Goal: Check status: Check status

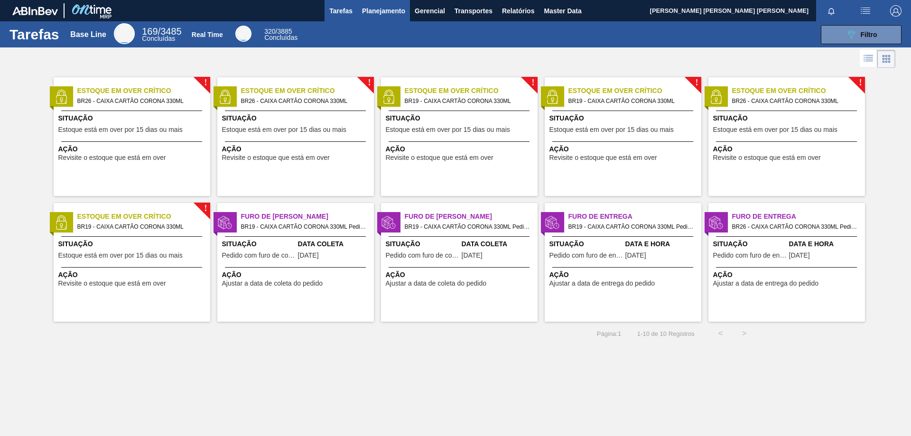
click at [391, 14] on span "Planejamento" at bounding box center [383, 10] width 43 height 11
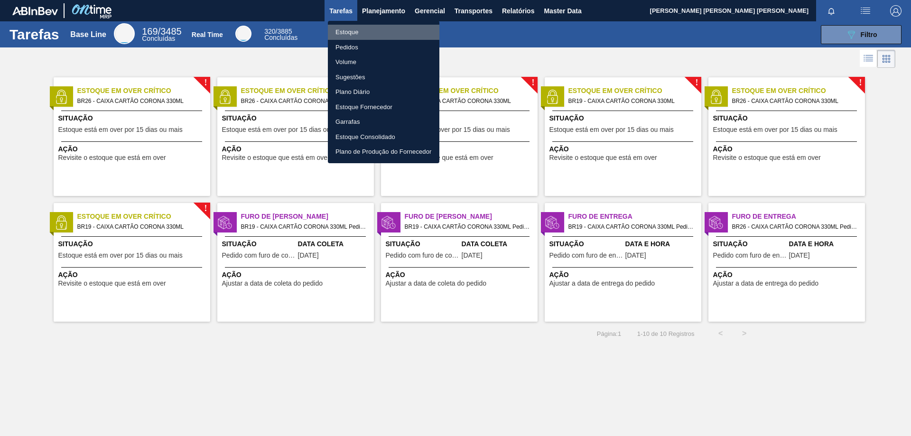
click at [362, 30] on li "Estoque" at bounding box center [384, 32] width 112 height 15
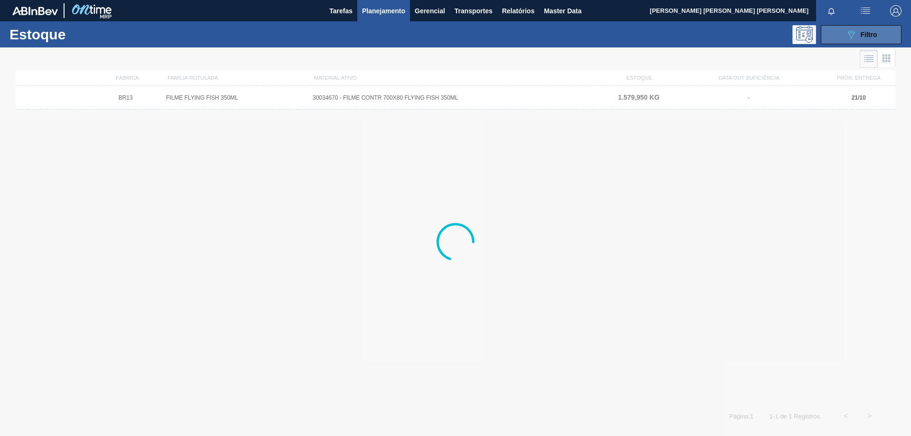
click at [877, 28] on button "089F7B8B-B2A5-4AFE-B5C0-19BA573D28AC Filtro" at bounding box center [861, 34] width 81 height 19
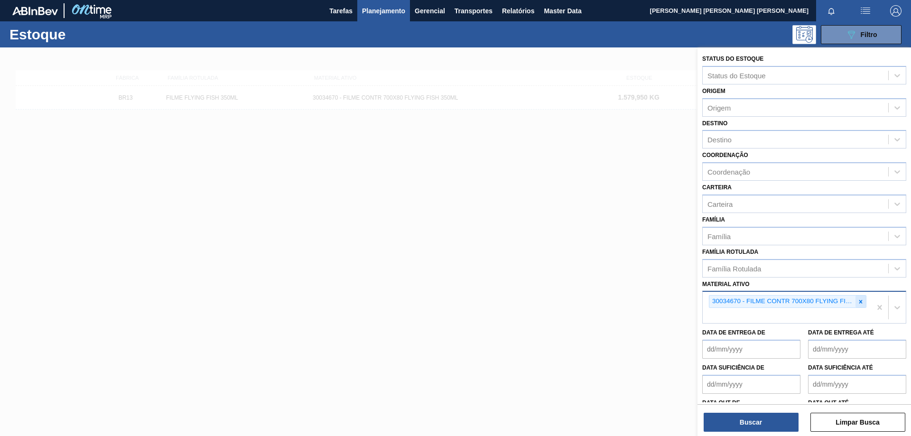
click at [861, 305] on icon at bounding box center [861, 302] width 7 height 7
click at [747, 234] on div "Família" at bounding box center [796, 236] width 186 height 14
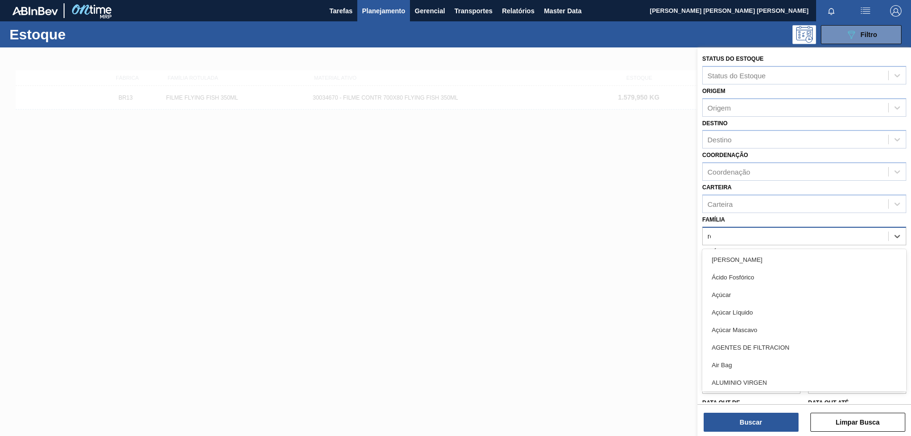
type input "rol"
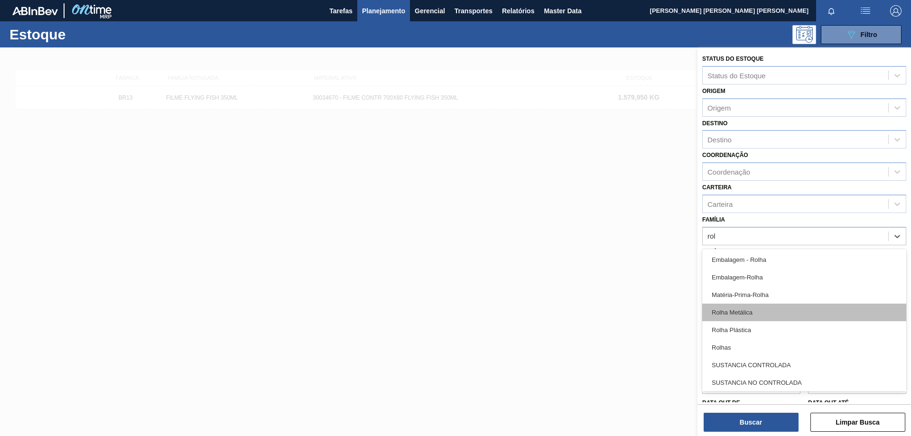
click at [748, 311] on div "Rolha Metálica" at bounding box center [804, 313] width 204 height 18
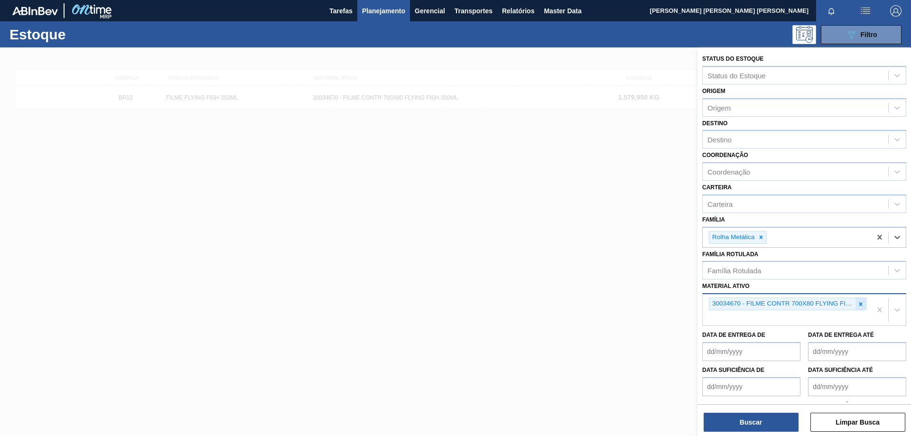
click at [862, 302] on icon at bounding box center [861, 304] width 7 height 7
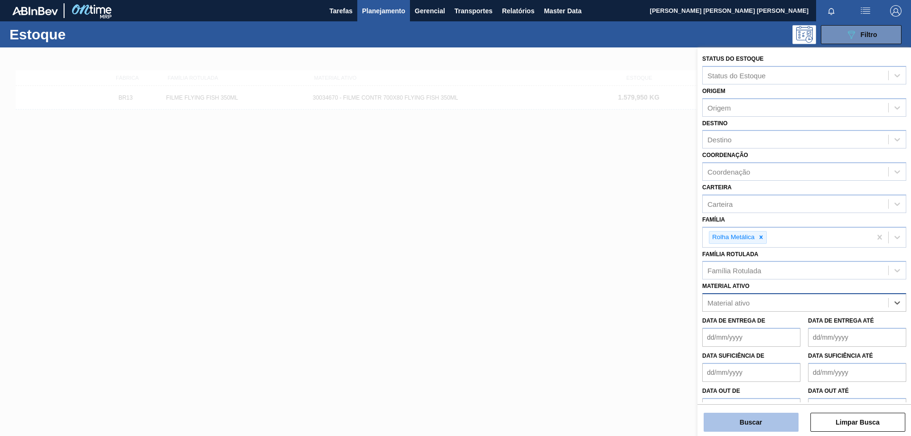
click at [777, 424] on button "Buscar" at bounding box center [751, 422] width 95 height 19
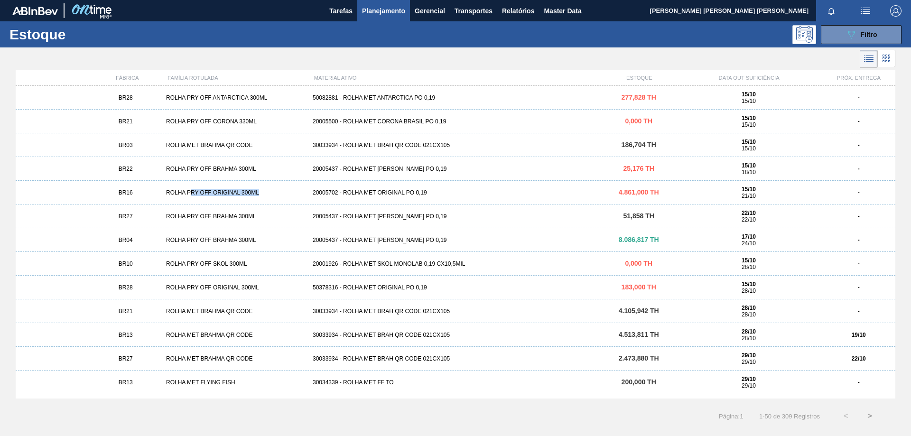
drag, startPoint x: 261, startPoint y: 191, endPoint x: 189, endPoint y: 191, distance: 71.7
click at [189, 191] on div "ROLHA PRY OFF ORIGINAL 300ML" at bounding box center [235, 192] width 147 height 7
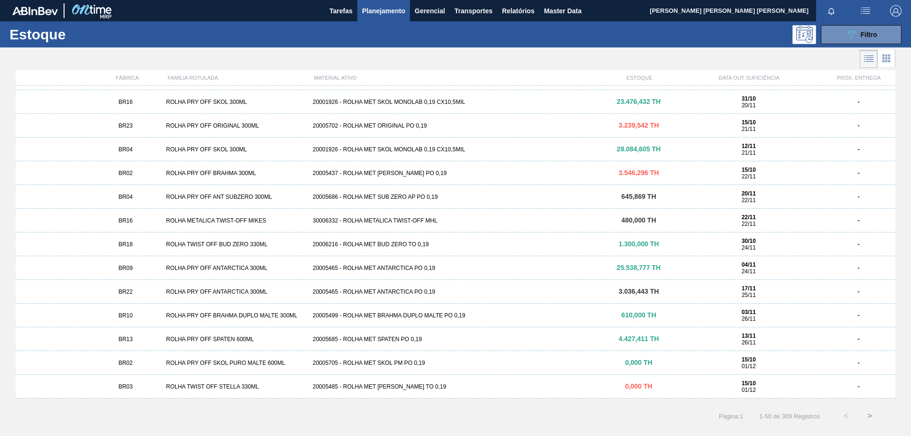
scroll to position [779, 0]
